Goal: Information Seeking & Learning: Compare options

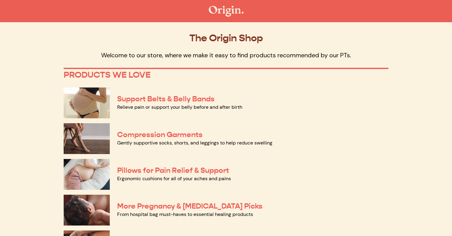
click at [92, 101] on img at bounding box center [87, 102] width 46 height 31
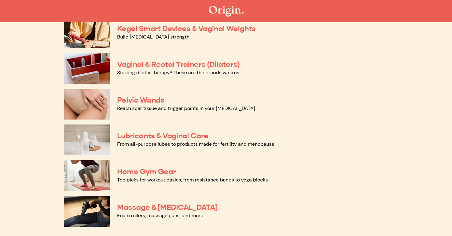
scroll to position [246, 0]
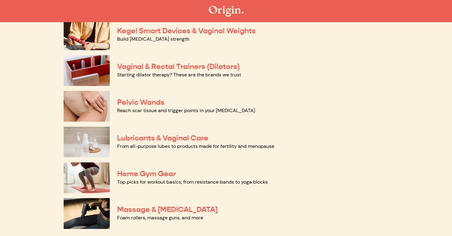
click at [102, 108] on img at bounding box center [87, 106] width 46 height 31
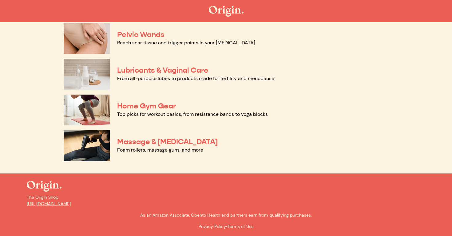
scroll to position [314, 0]
click at [174, 66] on link "Lubricants & Vaginal Care" at bounding box center [162, 70] width 91 height 9
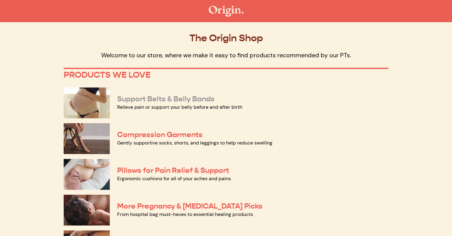
scroll to position [0, 0]
click at [182, 98] on link "Support Belts & Belly Bands" at bounding box center [165, 98] width 97 height 9
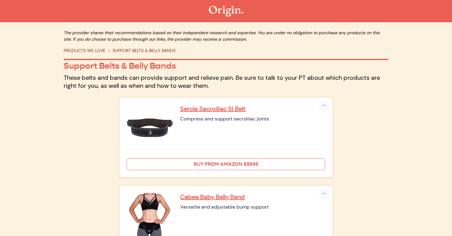
click at [283, 168] on link "Buy from Amazon $59.95" at bounding box center [226, 164] width 199 height 12
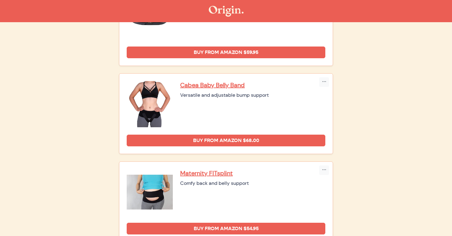
scroll to position [111, 0]
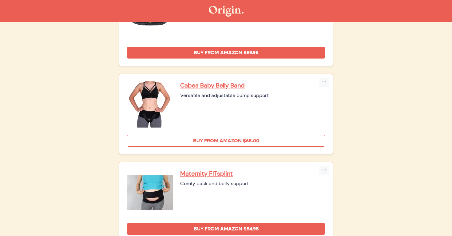
click at [260, 139] on link "Buy from Amazon $68.00" at bounding box center [226, 141] width 199 height 12
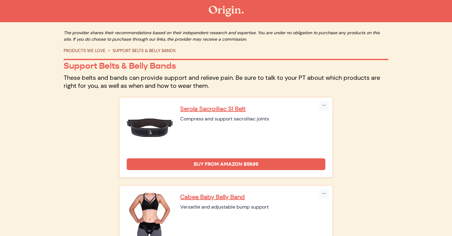
scroll to position [0, 0]
